Goal: Information Seeking & Learning: Compare options

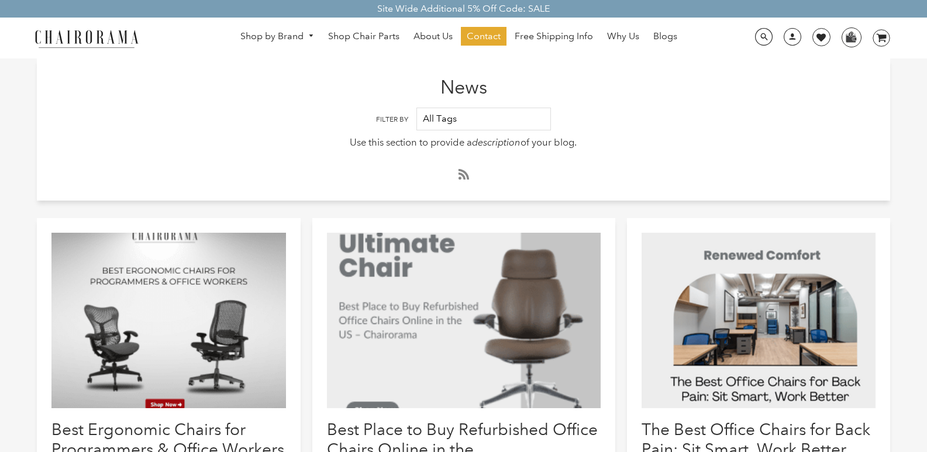
click at [95, 36] on img at bounding box center [86, 38] width 117 height 20
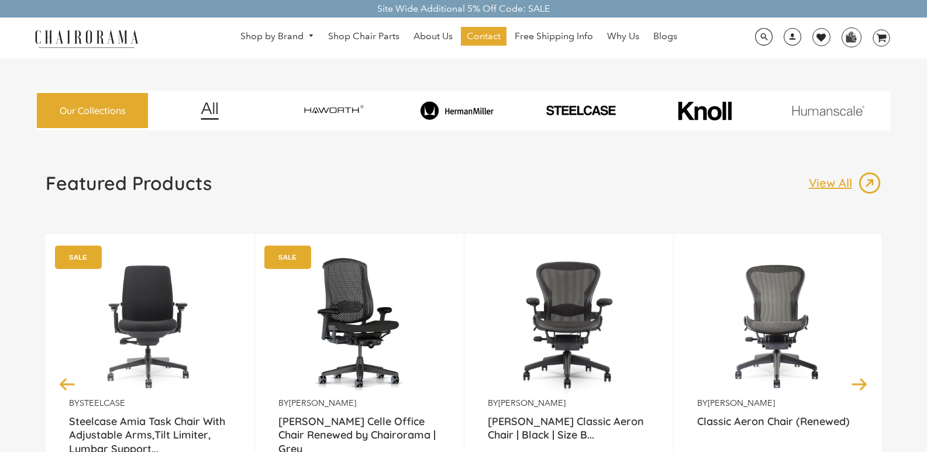
click at [104, 40] on img at bounding box center [86, 38] width 117 height 20
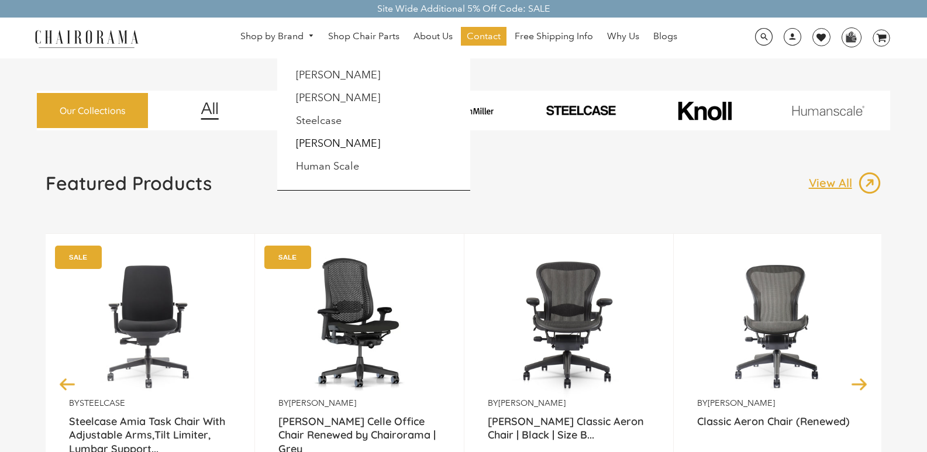
click at [126, 47] on img at bounding box center [86, 38] width 117 height 20
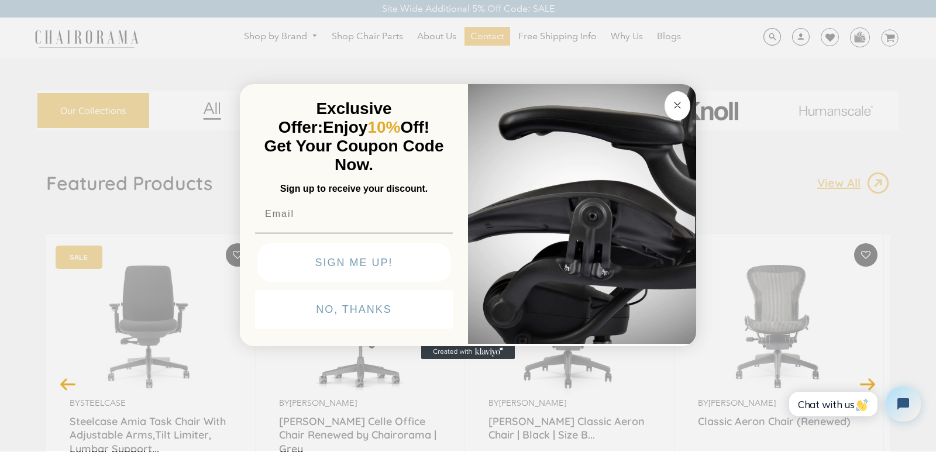
click at [680, 99] on circle "Close dialog" at bounding box center [677, 104] width 13 height 13
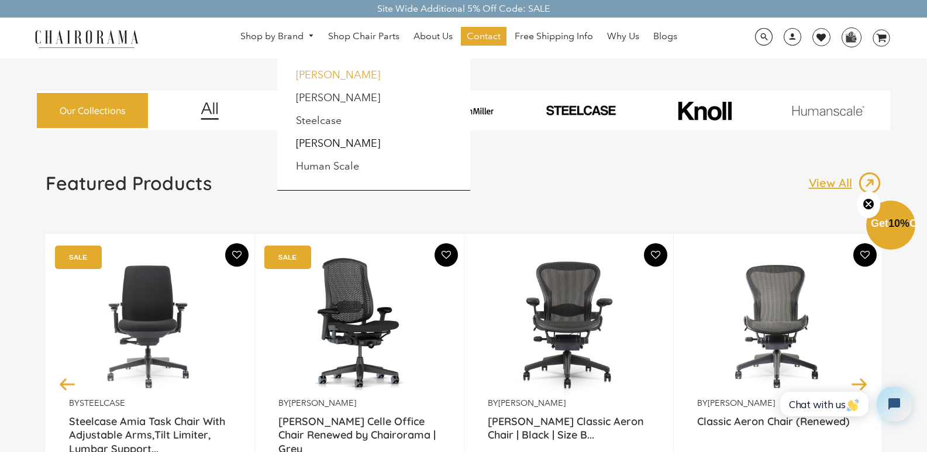
click at [307, 73] on link "Haworth" at bounding box center [338, 74] width 84 height 13
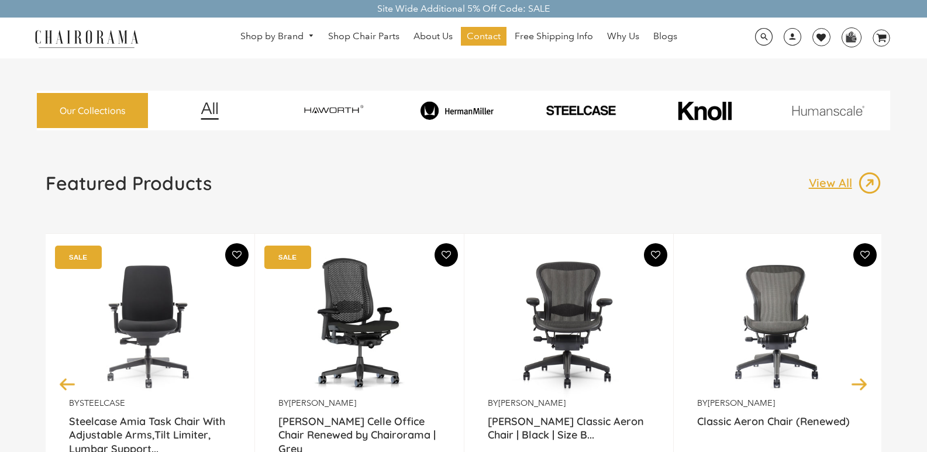
click at [96, 36] on img at bounding box center [86, 38] width 117 height 20
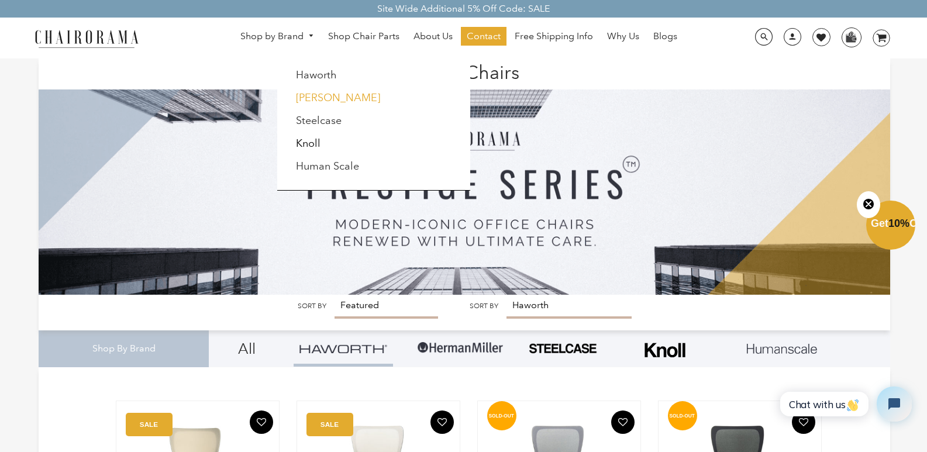
click at [325, 98] on link "[PERSON_NAME]" at bounding box center [338, 97] width 84 height 13
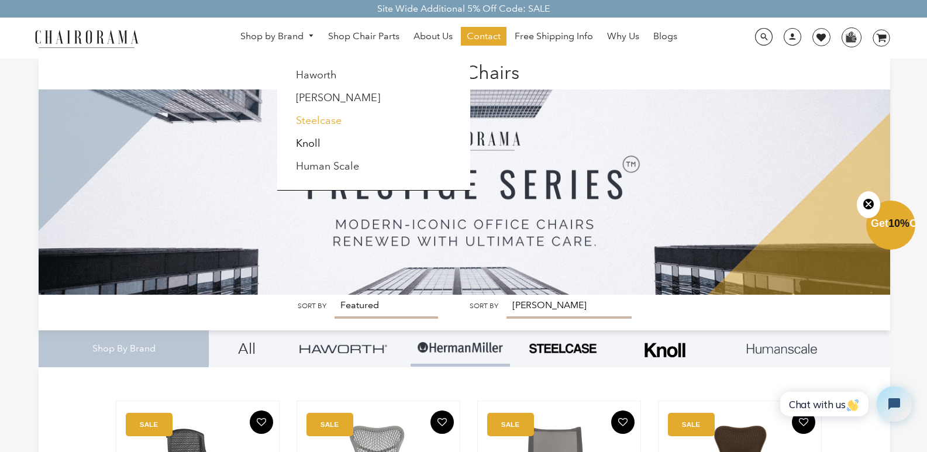
click at [316, 124] on link "Steelcase" at bounding box center [319, 120] width 46 height 13
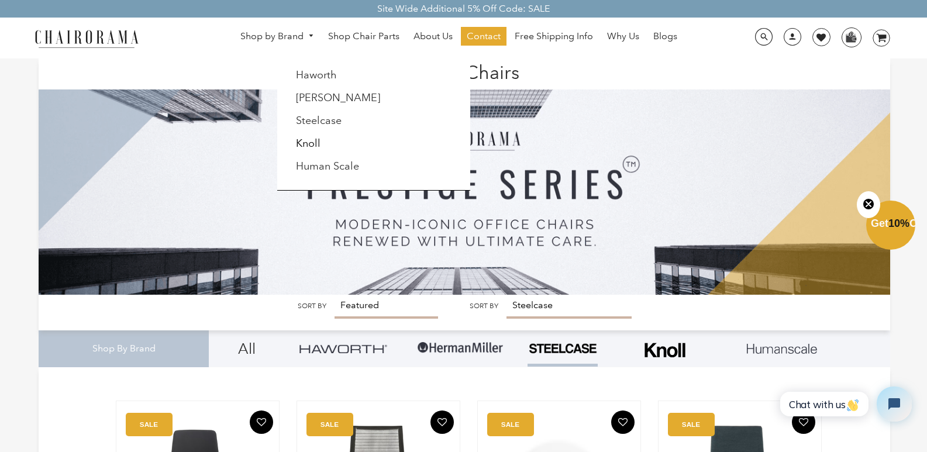
click at [315, 144] on link "Knoll" at bounding box center [308, 143] width 25 height 13
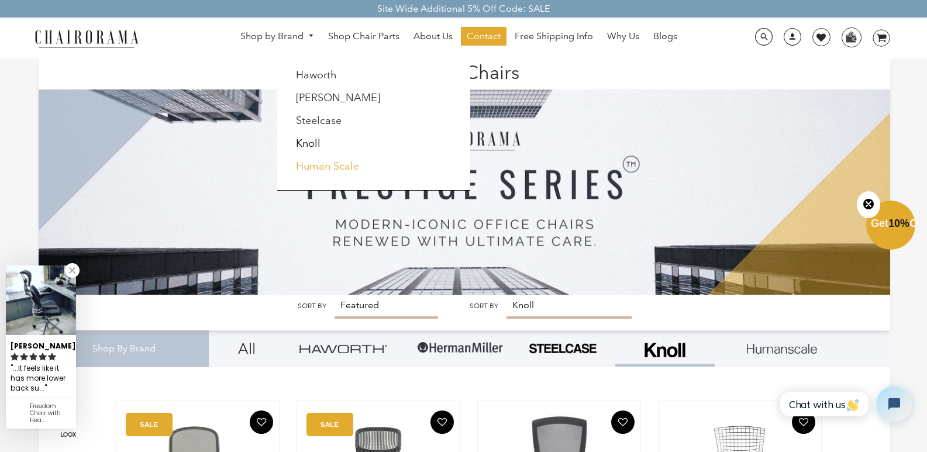
click at [319, 163] on link "Human Scale" at bounding box center [327, 166] width 63 height 13
